Goal: Transaction & Acquisition: Purchase product/service

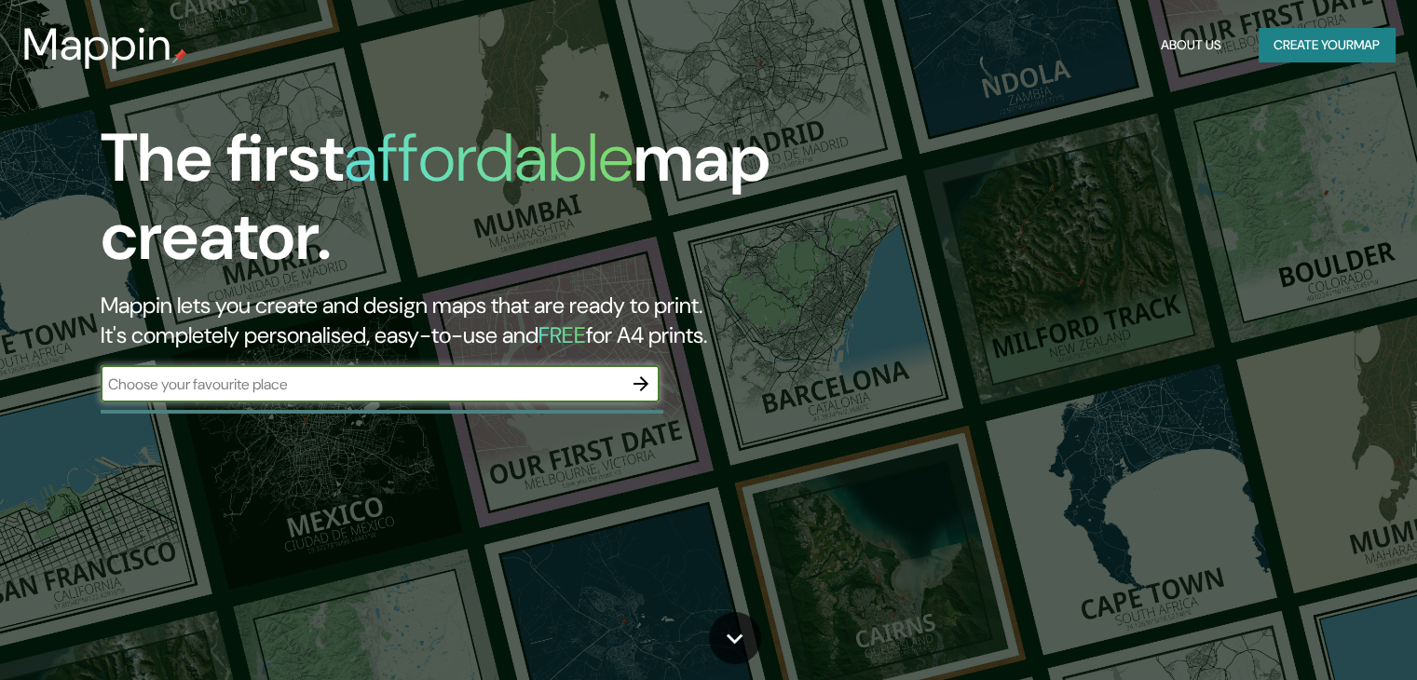
click at [505, 377] on input "text" at bounding box center [362, 384] width 522 height 21
click at [646, 387] on icon "button" at bounding box center [641, 384] width 22 height 22
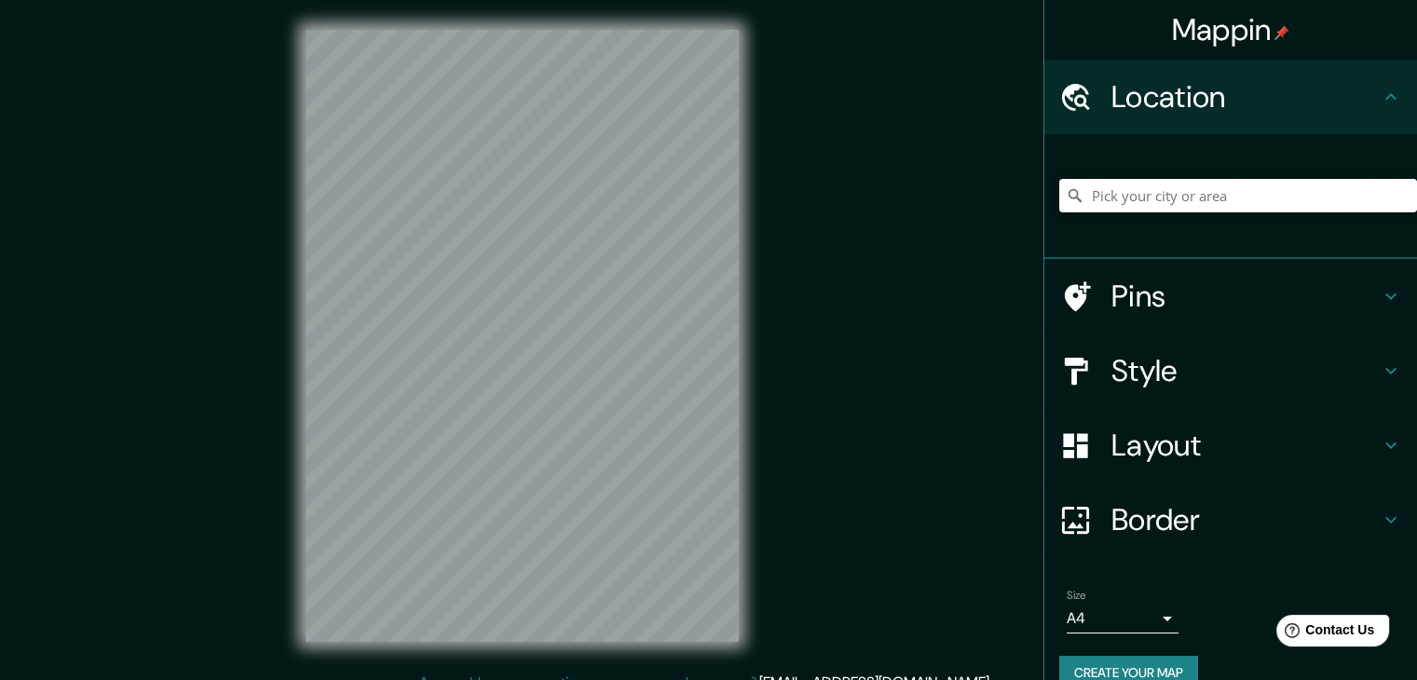
click at [1186, 206] on input "Pick your city or area" at bounding box center [1238, 196] width 358 height 34
drag, startPoint x: 1304, startPoint y: 191, endPoint x: 1108, endPoint y: 210, distance: 197.4
click at [1108, 210] on input "[GEOGRAPHIC_DATA], [US_STATE], [GEOGRAPHIC_DATA]" at bounding box center [1238, 196] width 358 height 34
drag, startPoint x: 1339, startPoint y: 205, endPoint x: 1121, endPoint y: 216, distance: 218.3
click at [1111, 213] on div "[GEOGRAPHIC_DATA], [US_STATE], [GEOGRAPHIC_DATA] [GEOGRAPHIC_DATA] [US_STATE], …" at bounding box center [1238, 195] width 358 height 93
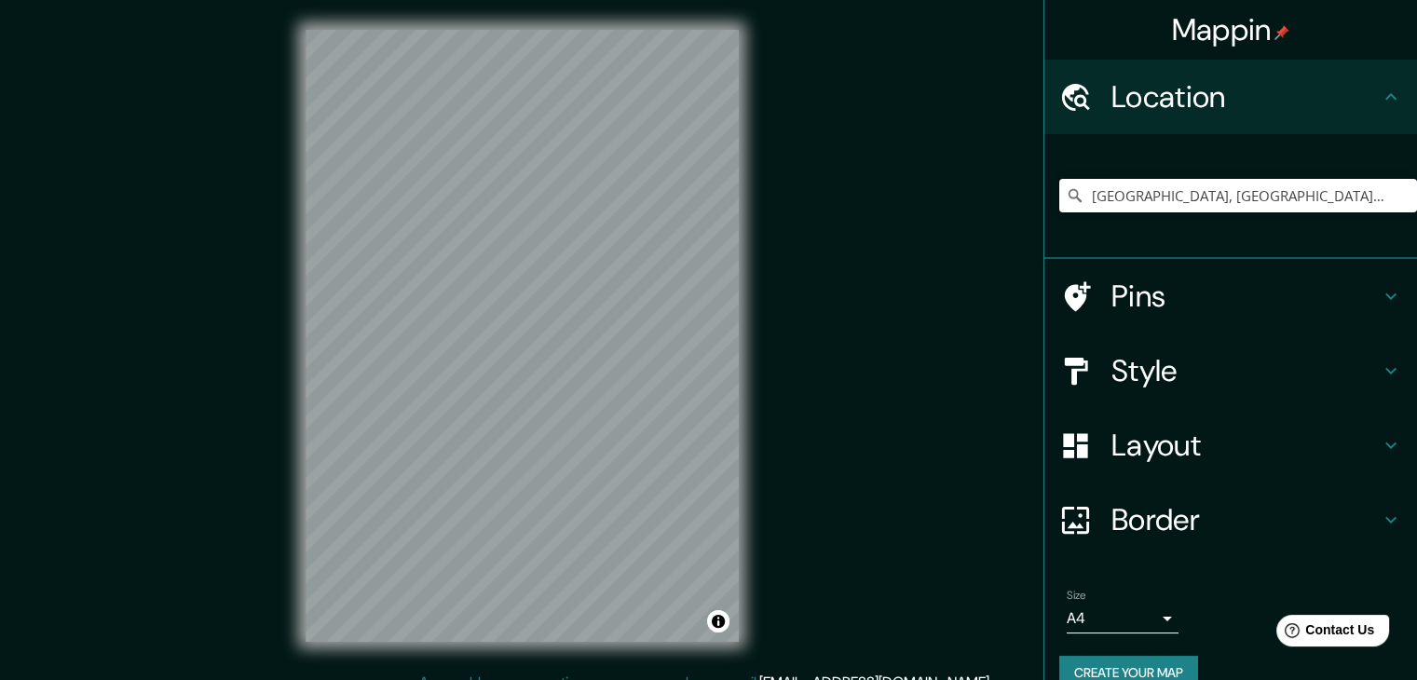
type input "[GEOGRAPHIC_DATA], [GEOGRAPHIC_DATA], [GEOGRAPHIC_DATA], [GEOGRAPHIC_DATA]"
click at [1179, 456] on h4 "Layout" at bounding box center [1245, 445] width 268 height 37
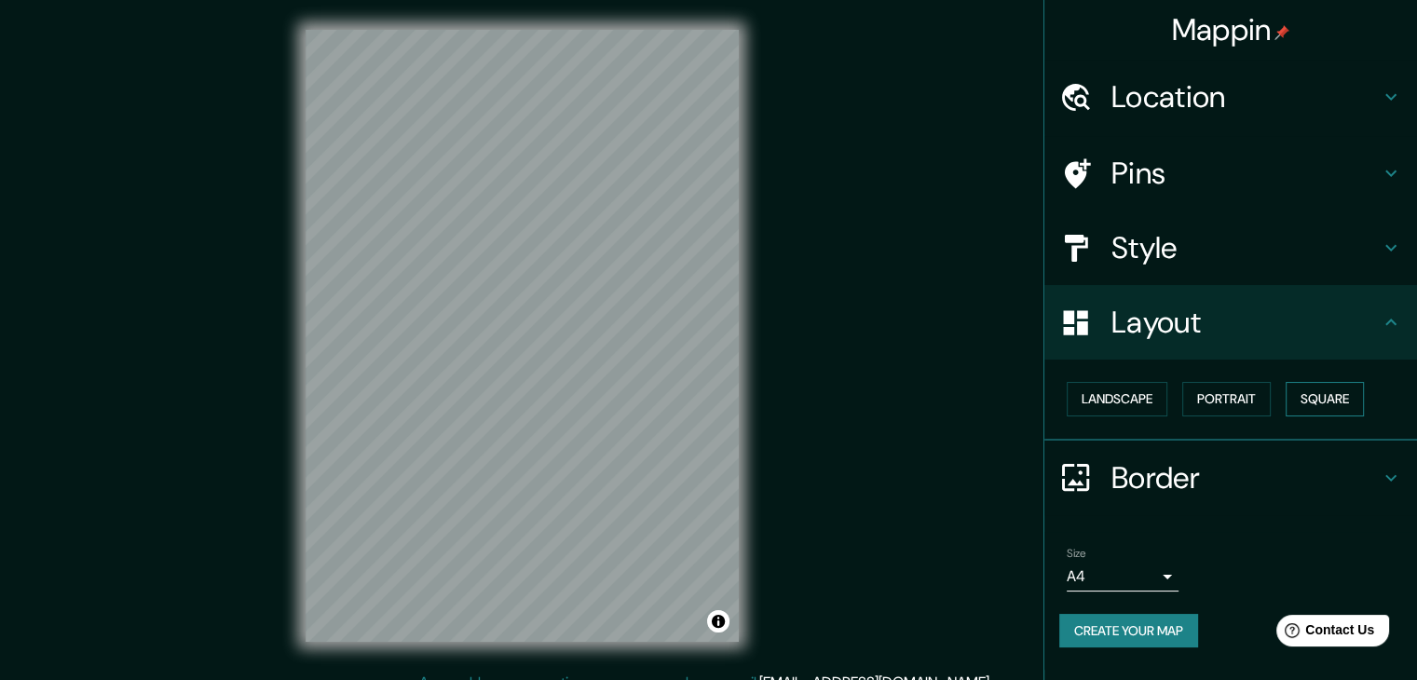
click at [1324, 393] on button "Square" at bounding box center [1325, 399] width 78 height 34
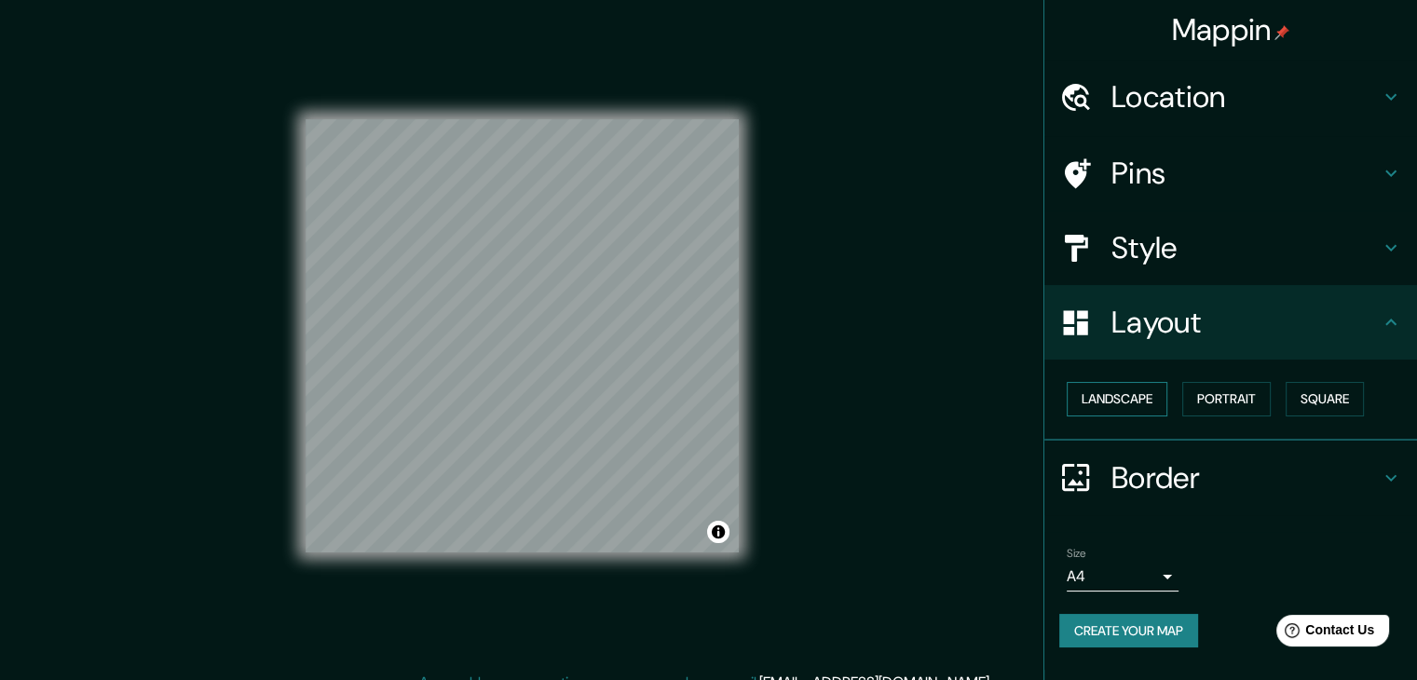
drag, startPoint x: 763, startPoint y: 411, endPoint x: 1130, endPoint y: 400, distance: 367.2
click at [1130, 400] on button "Landscape" at bounding box center [1117, 399] width 101 height 34
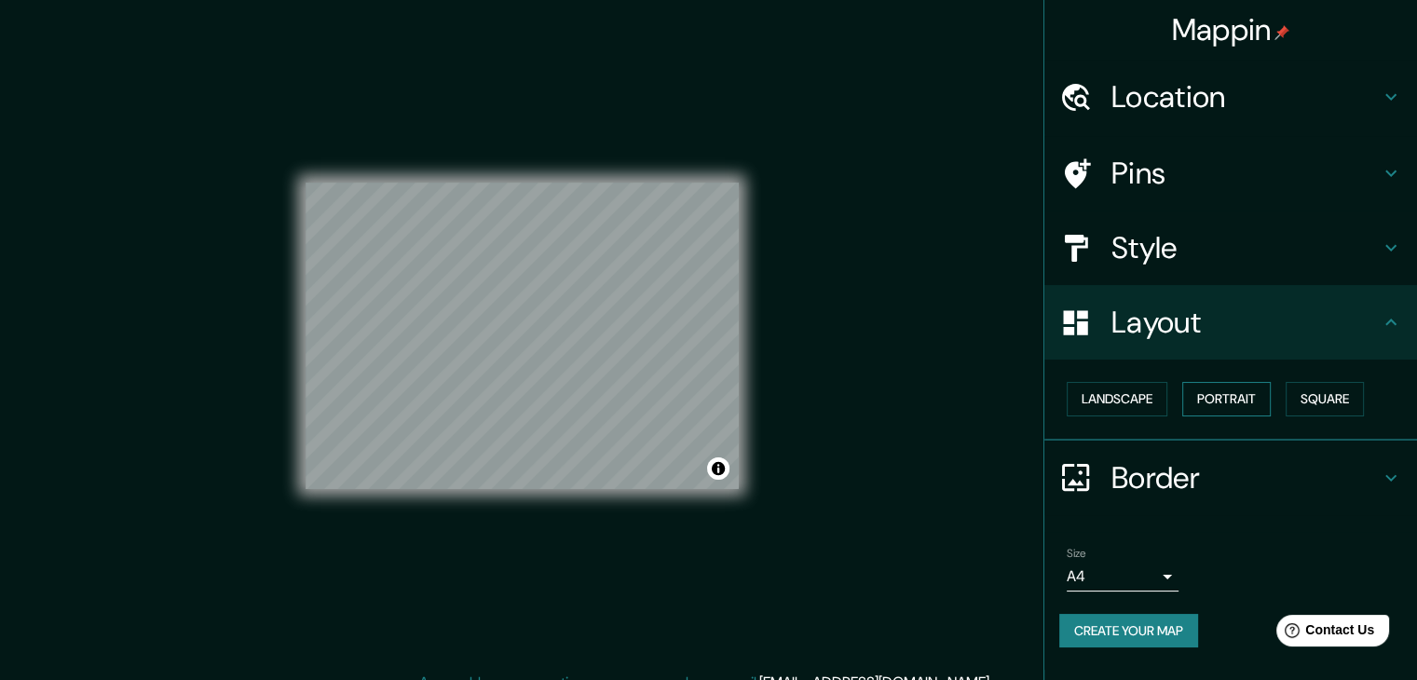
click at [1240, 394] on button "Portrait" at bounding box center [1226, 399] width 88 height 34
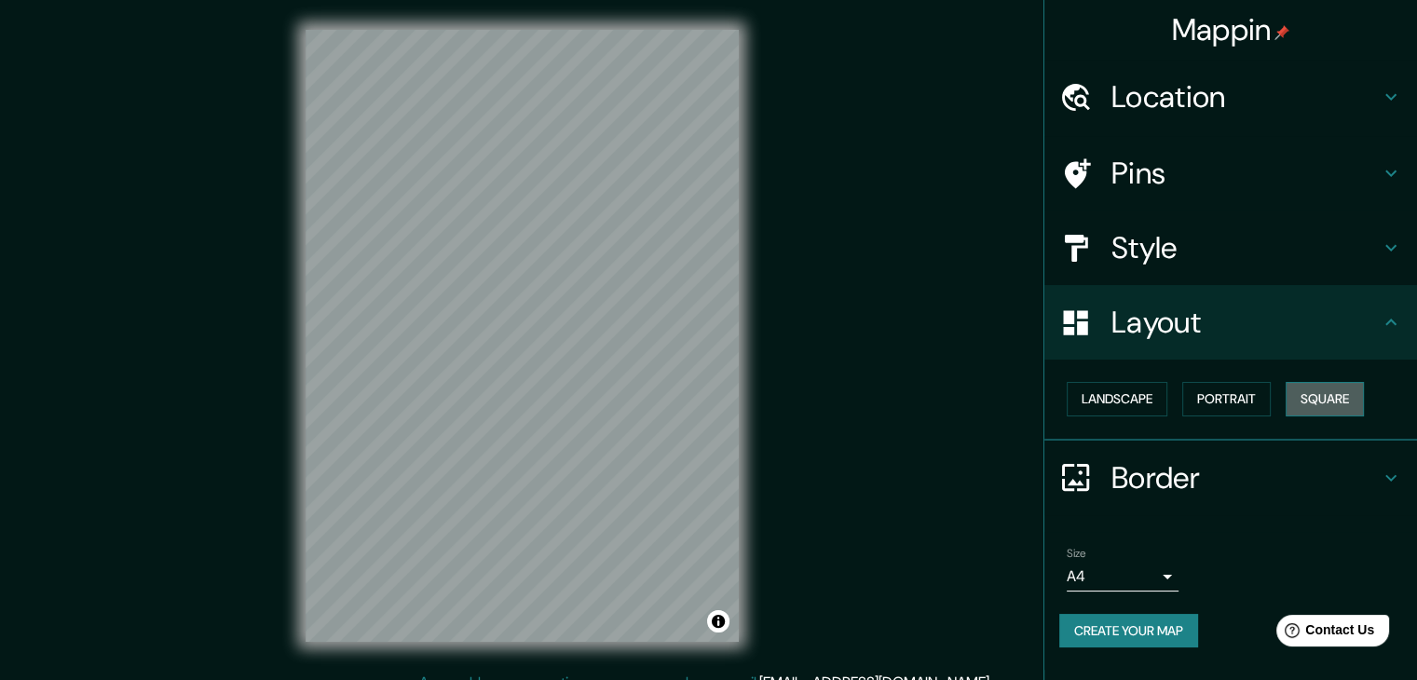
click at [1337, 400] on button "Square" at bounding box center [1325, 399] width 78 height 34
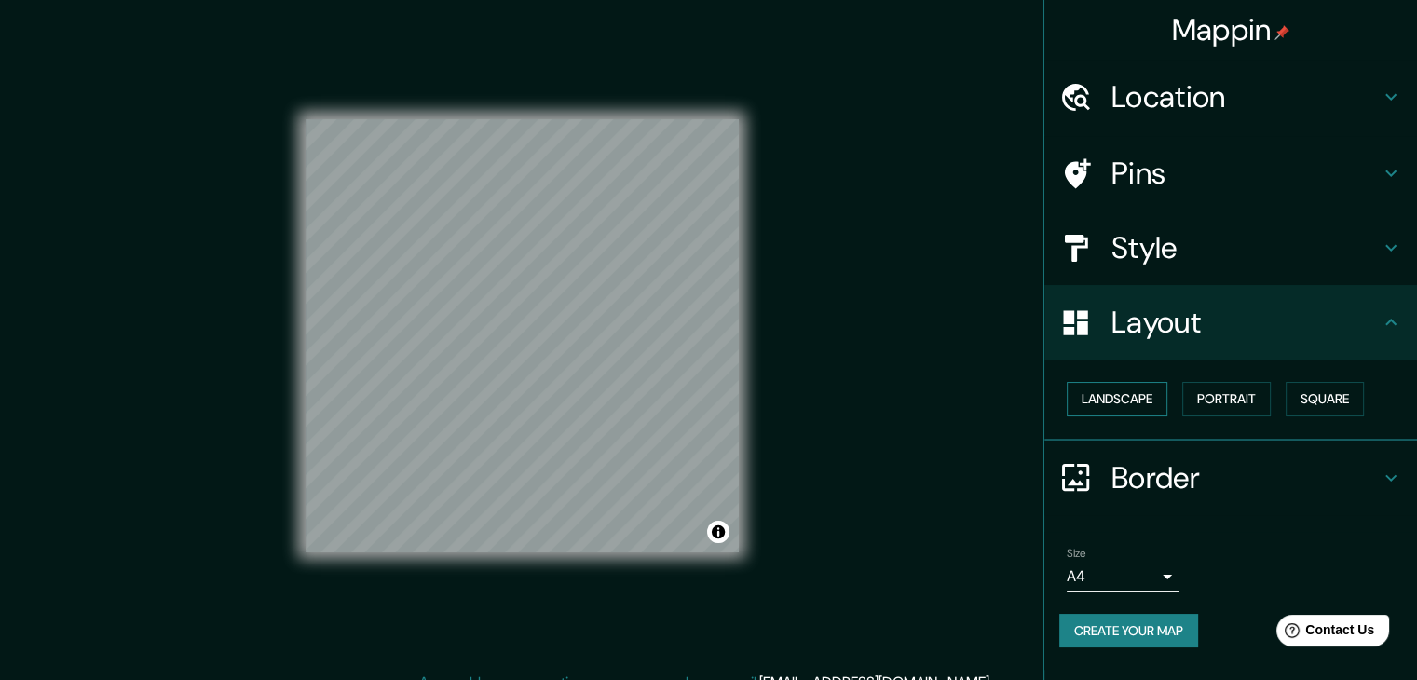
click at [1118, 399] on button "Landscape" at bounding box center [1117, 399] width 101 height 34
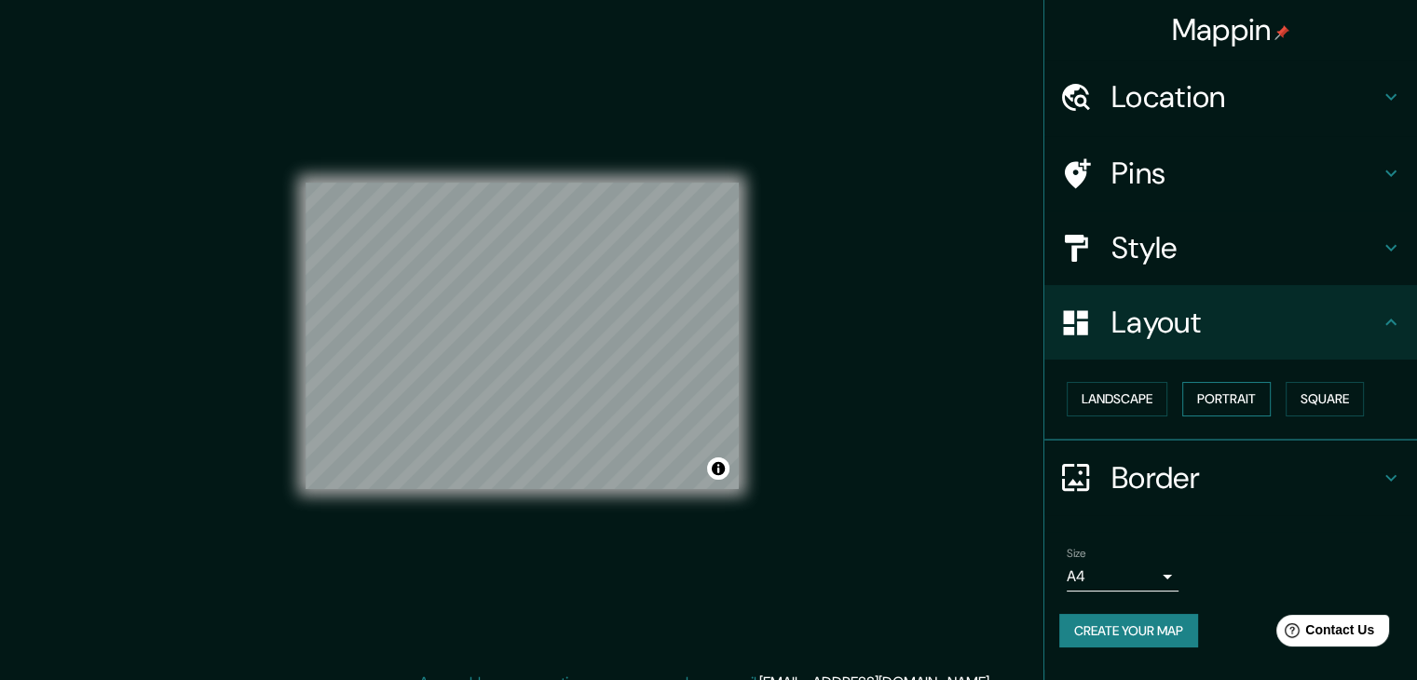
click at [1249, 394] on button "Portrait" at bounding box center [1226, 399] width 88 height 34
